Goal: Check status: Check status

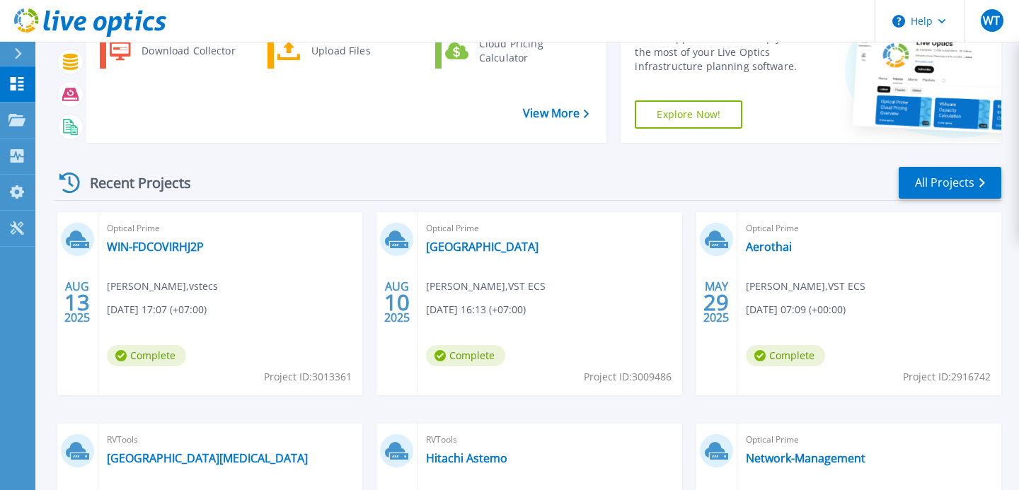
scroll to position [121, 0]
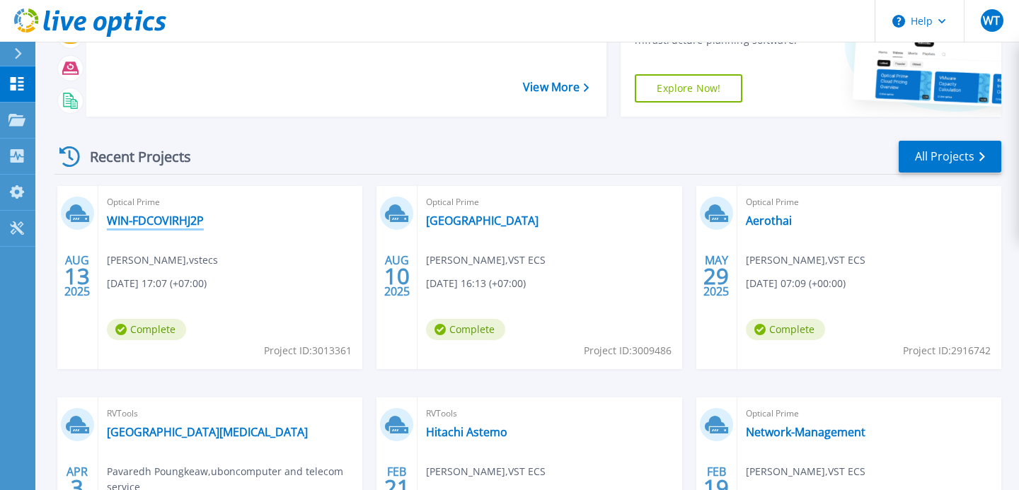
click at [163, 222] on link "WIN-FDCOVIRHJ2P" at bounding box center [155, 221] width 97 height 14
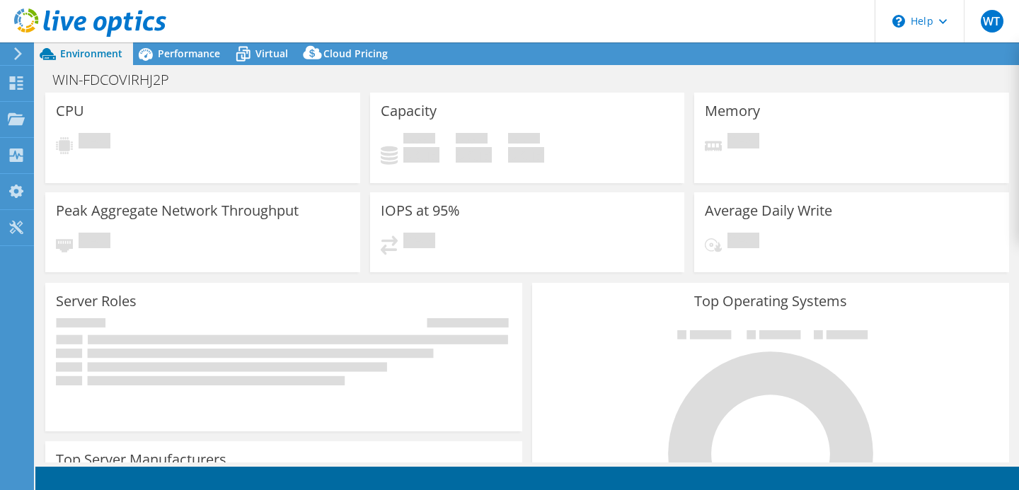
select select "USD"
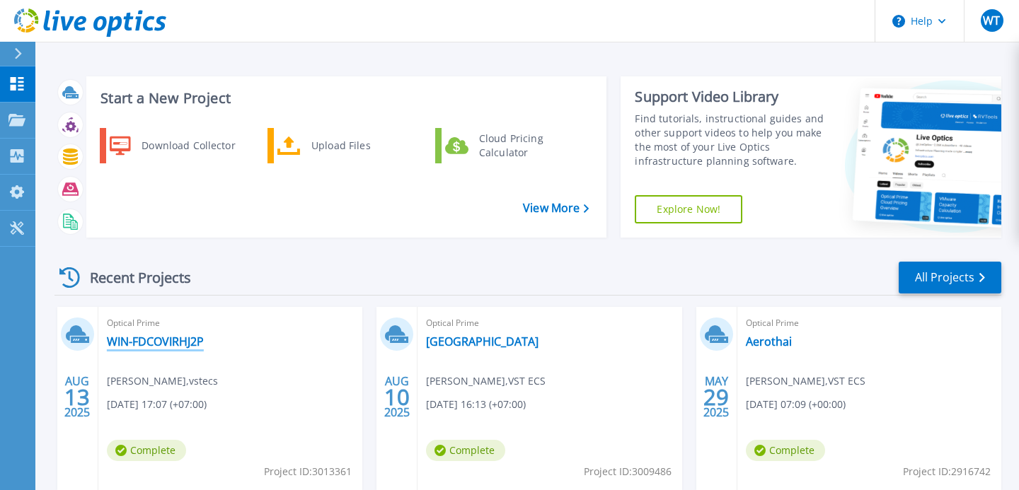
click at [185, 345] on link "WIN-FDCOVIRHJ2P" at bounding box center [155, 342] width 97 height 14
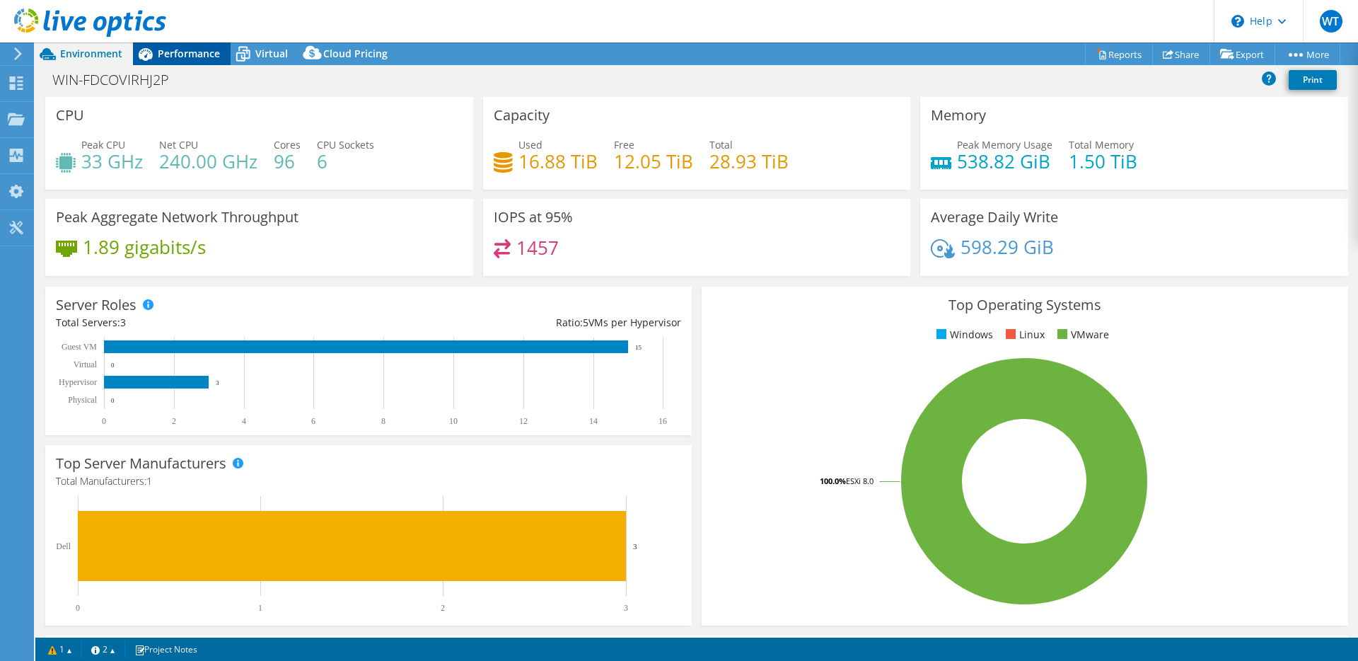
click at [193, 54] on span "Performance" at bounding box center [189, 53] width 62 height 13
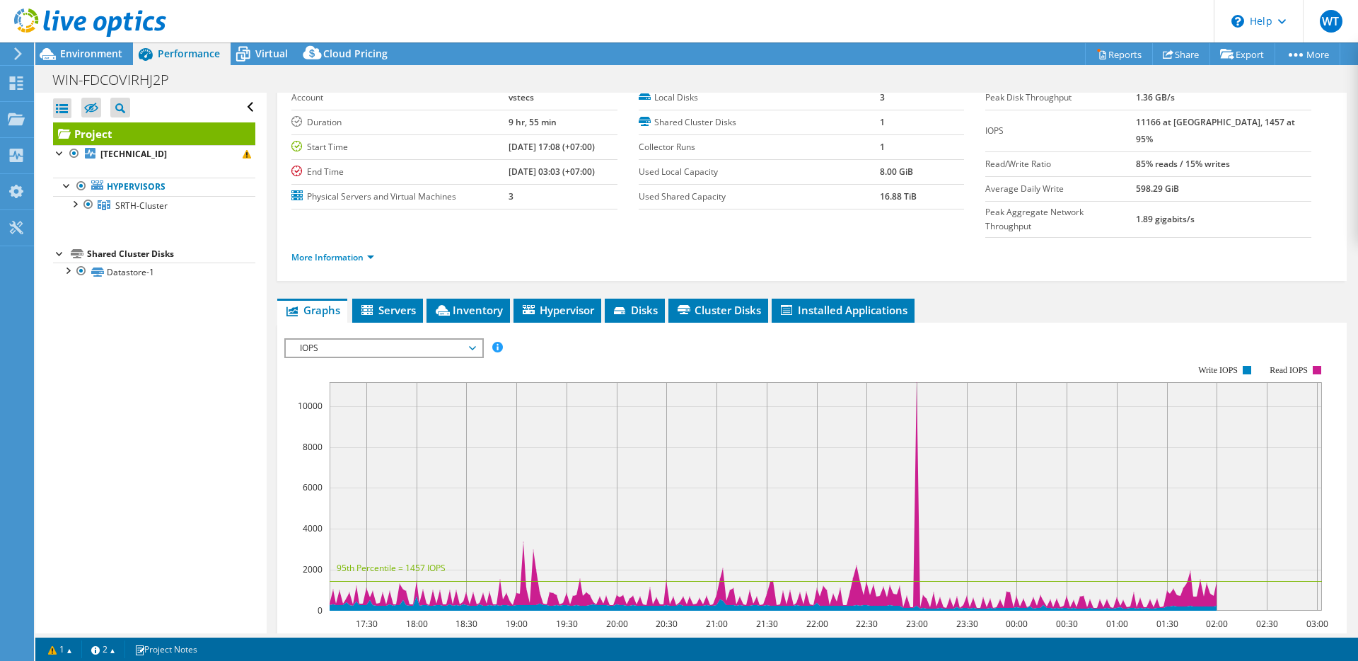
scroll to position [136, 0]
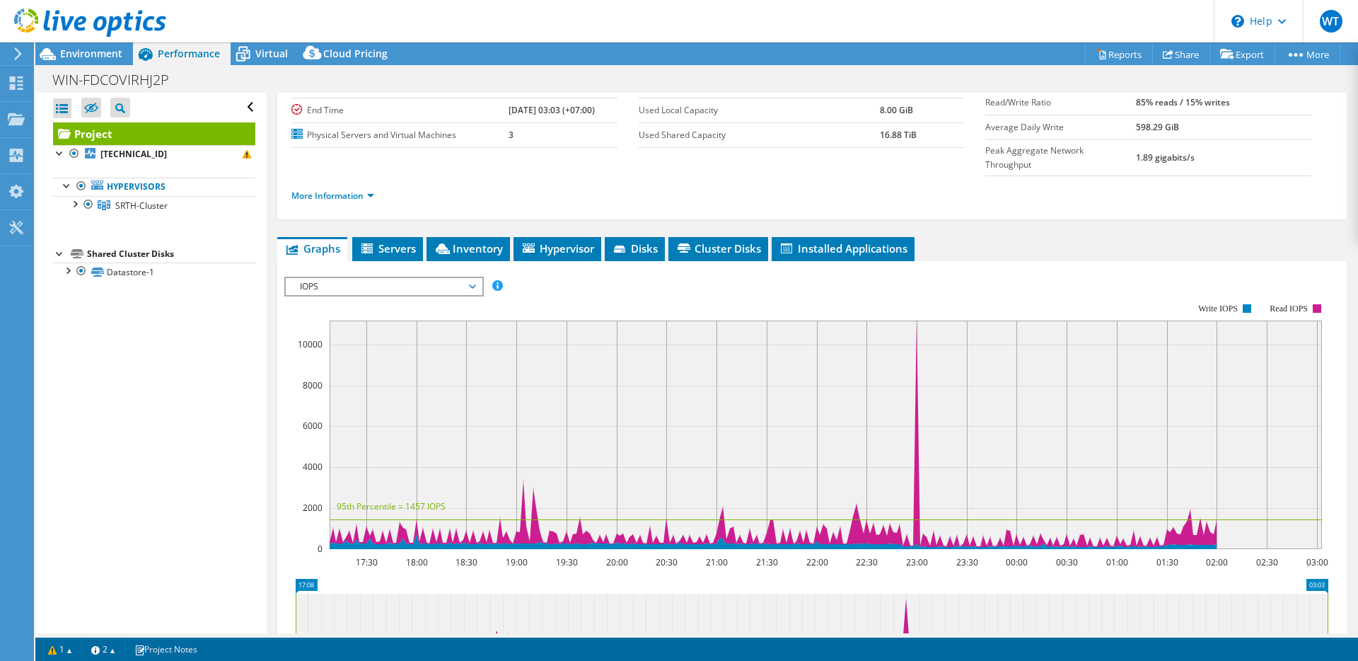
click at [360, 278] on span "IOPS" at bounding box center [384, 286] width 182 height 17
